Goal: Transaction & Acquisition: Purchase product/service

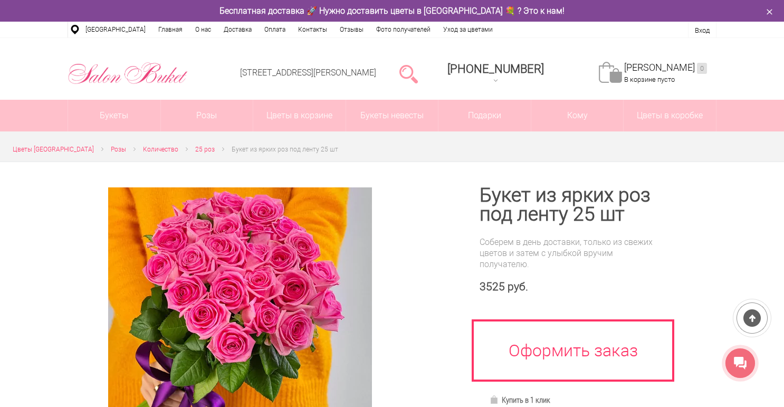
scroll to position [84, 0]
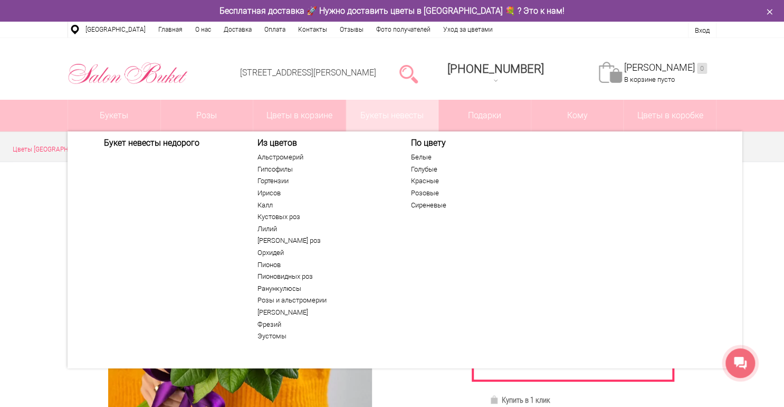
scroll to position [8, 0]
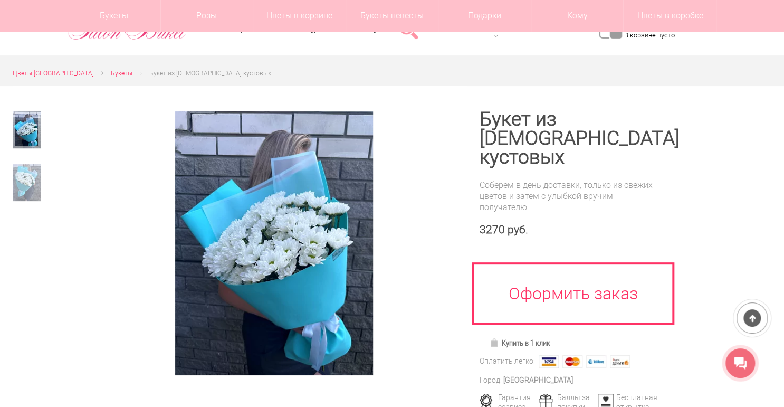
scroll to position [42, 0]
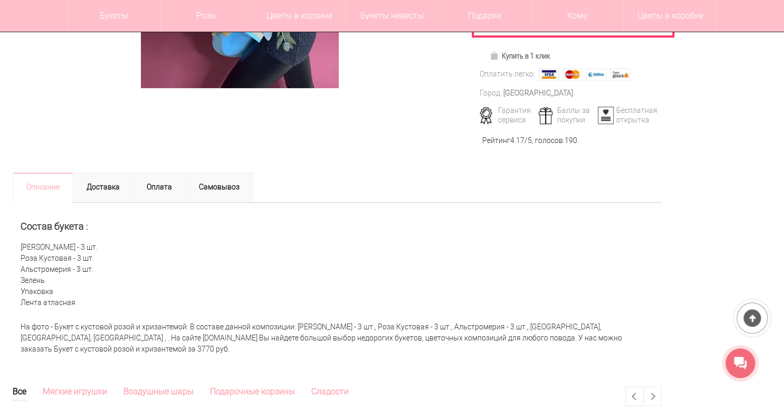
scroll to position [338, 0]
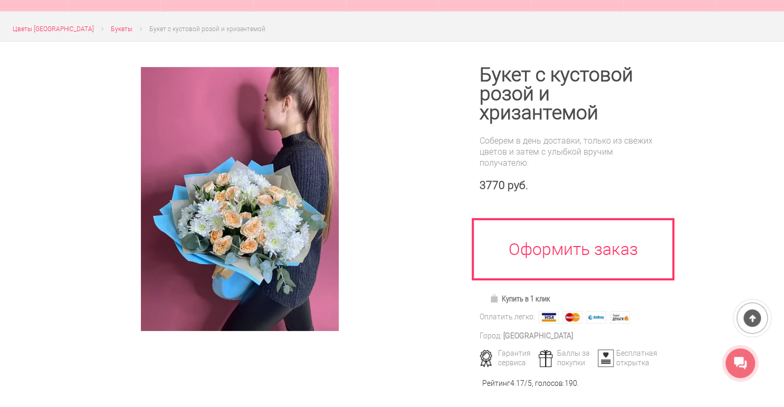
scroll to position [127, 0]
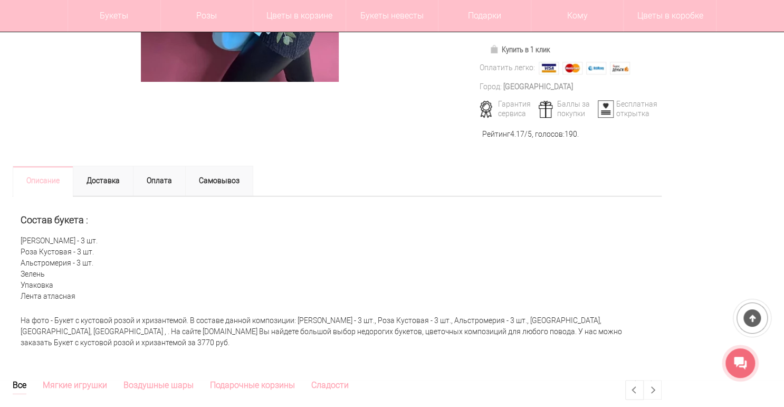
scroll to position [42, 0]
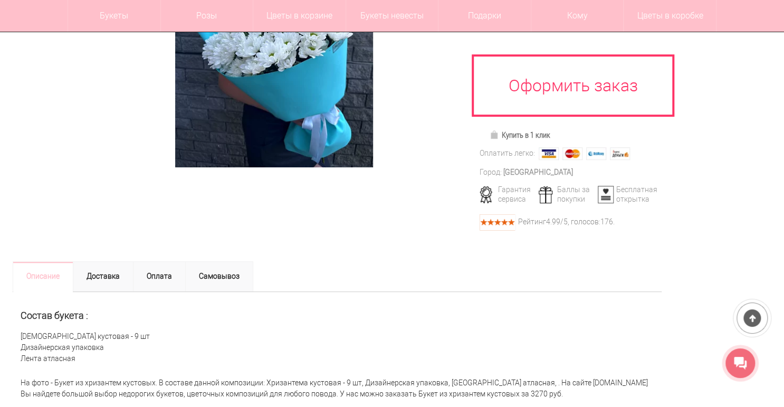
scroll to position [253, 0]
